Goal: Information Seeking & Learning: Learn about a topic

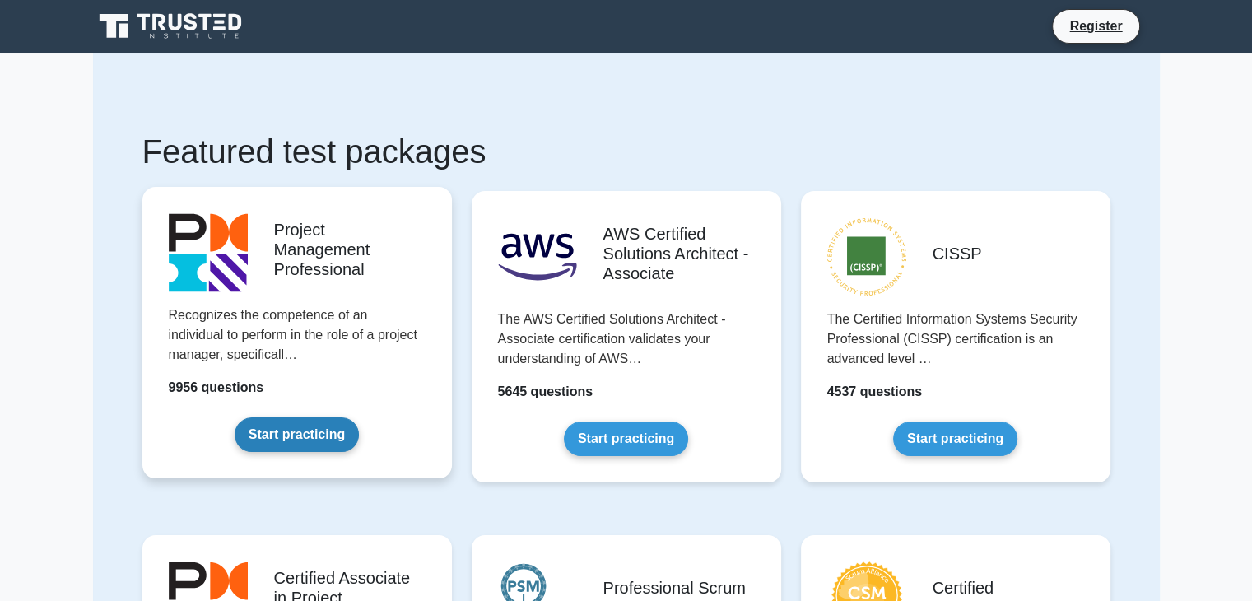
click at [329, 429] on link "Start practicing" at bounding box center [297, 434] width 124 height 35
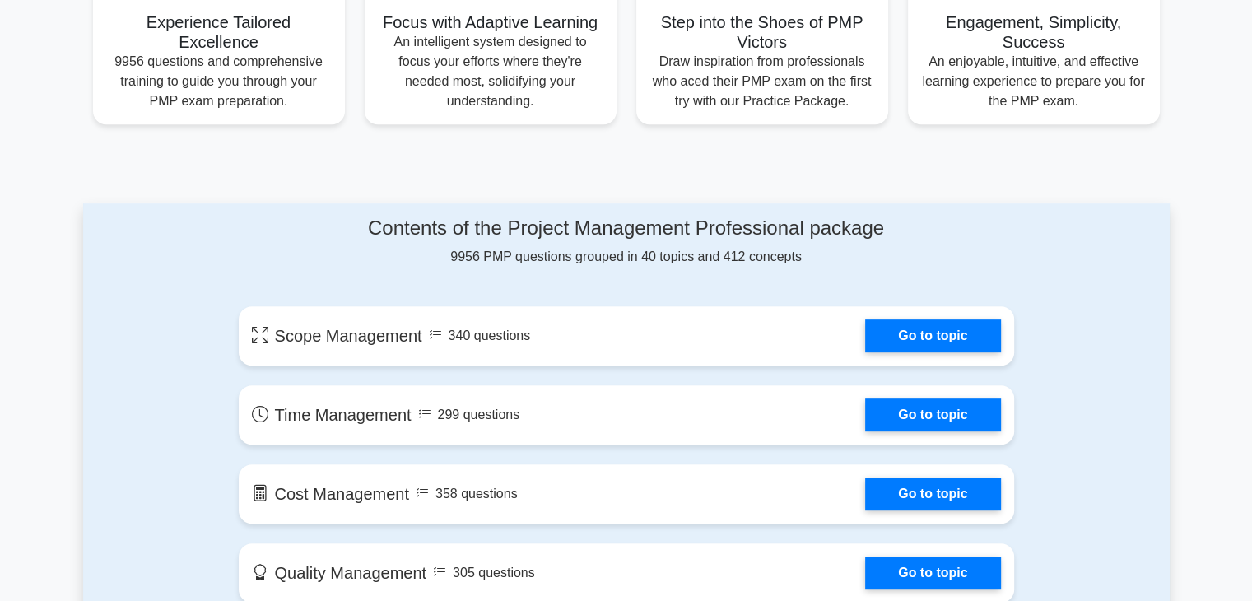
scroll to position [757, 0]
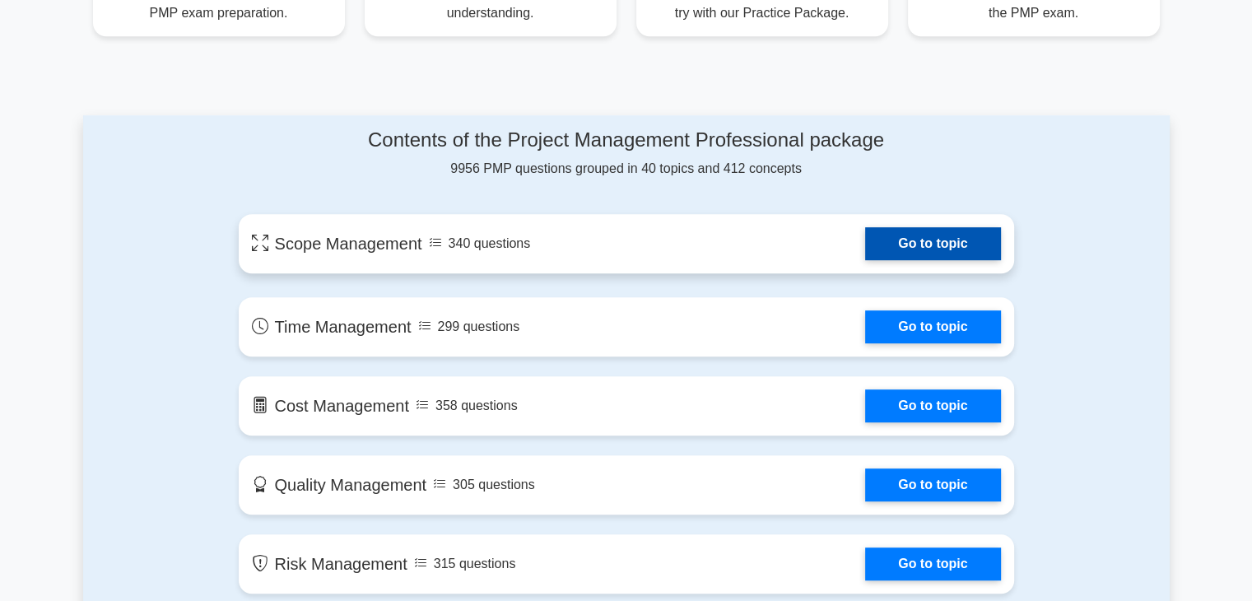
click at [925, 238] on link "Go to topic" at bounding box center [932, 243] width 135 height 33
